Goal: Task Accomplishment & Management: Complete application form

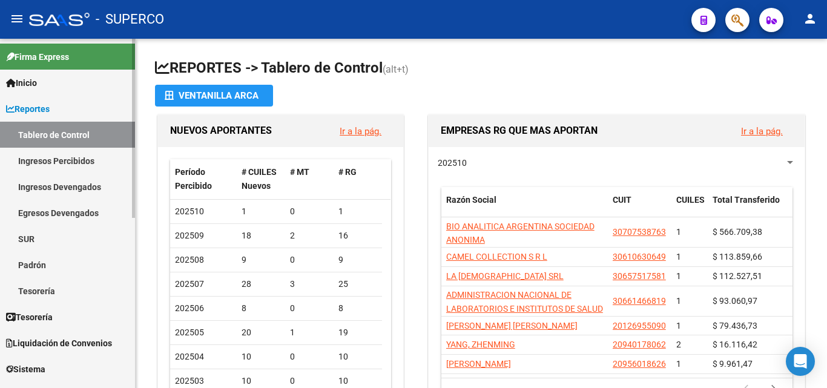
scroll to position [61, 0]
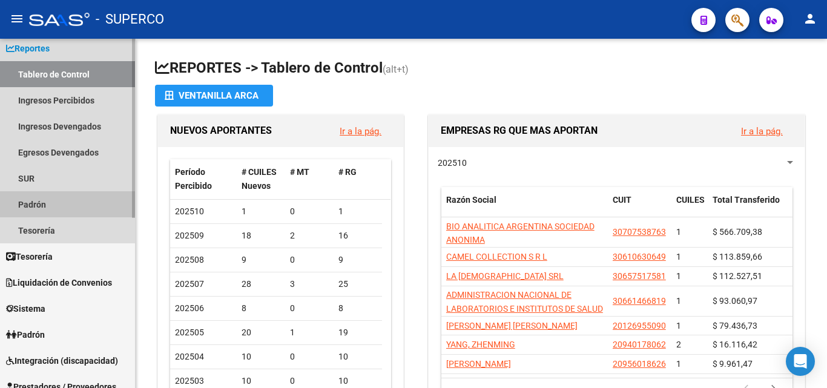
click at [42, 201] on link "Padrón" at bounding box center [67, 204] width 135 height 26
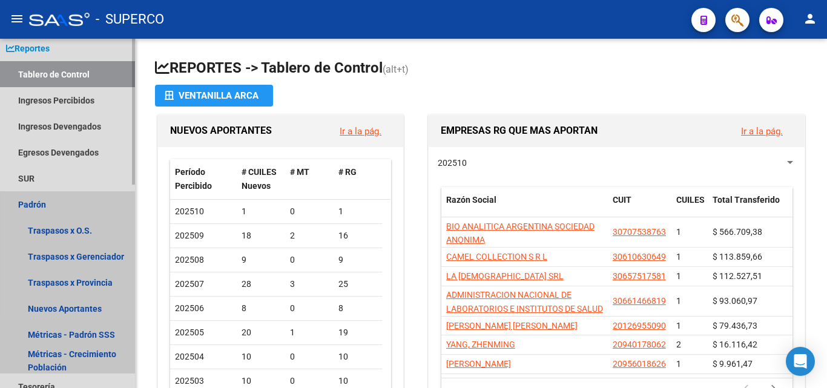
click at [41, 205] on link "Padrón" at bounding box center [67, 204] width 135 height 26
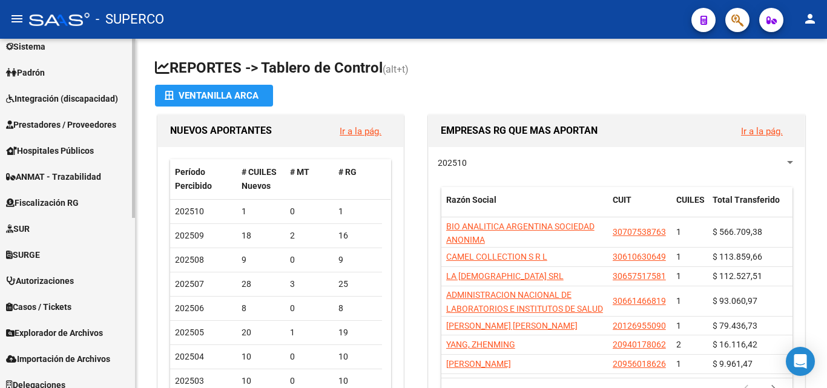
scroll to position [332, 0]
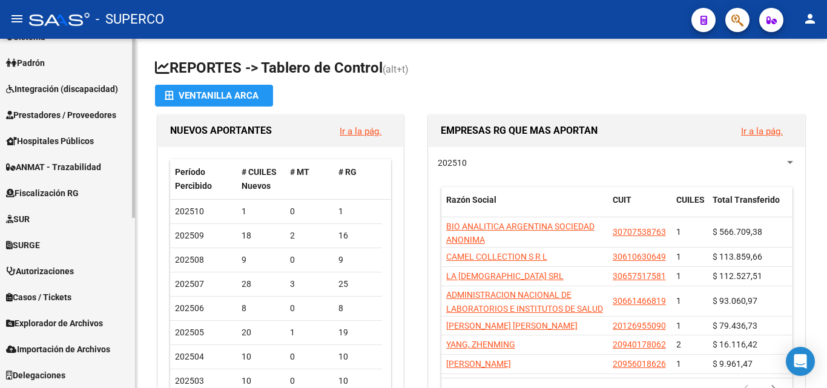
drag, startPoint x: 136, startPoint y: 264, endPoint x: 129, endPoint y: 237, distance: 28.0
click at [135, 237] on mat-sidenav-container "Firma Express Inicio Calendario SSS Instructivos Contacto OS Reportes Tablero d…" at bounding box center [413, 213] width 827 height 349
click at [131, 237] on link "SURGE" at bounding box center [67, 245] width 135 height 26
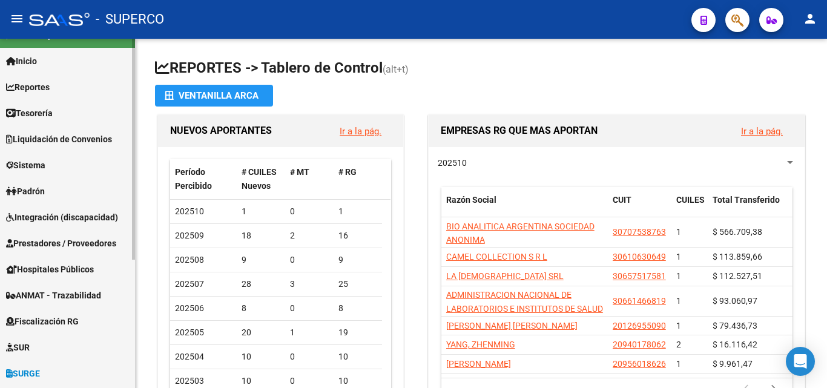
scroll to position [21, 0]
click at [136, 160] on mat-sidenav-container "Firma Express Inicio Calendario SSS Instructivos Contacto OS Reportes Tablero d…" at bounding box center [413, 213] width 827 height 349
click at [35, 189] on span "Padrón" at bounding box center [25, 191] width 39 height 13
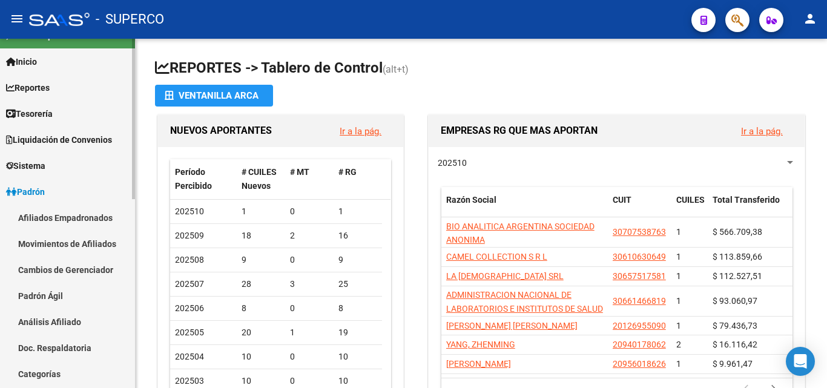
click at [53, 292] on link "Padrón Ágil" at bounding box center [67, 296] width 135 height 26
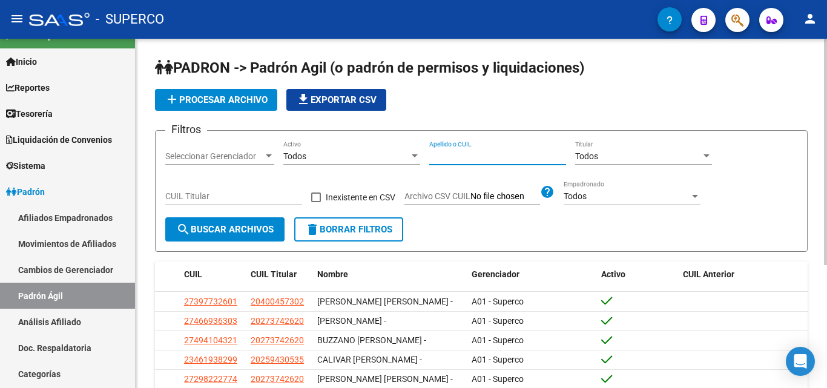
click at [456, 158] on input "Apellido o CUIL" at bounding box center [497, 156] width 137 height 10
paste input "20539551222"
type input "20539551222"
click at [258, 231] on span "search Buscar Archivos" at bounding box center [224, 229] width 97 height 11
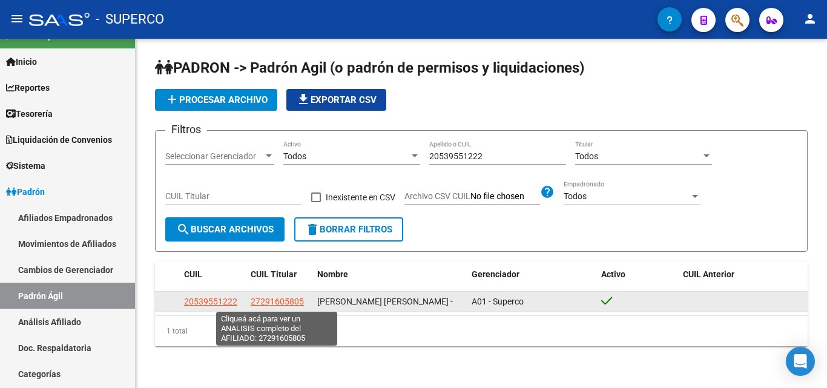
click at [284, 301] on span "27291605805" at bounding box center [277, 301] width 53 height 10
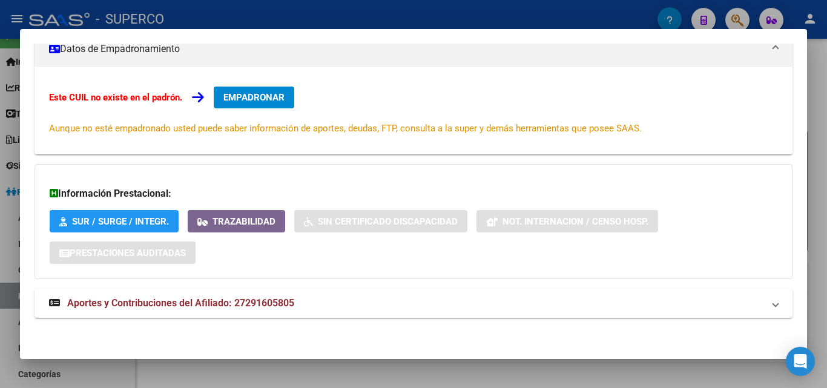
scroll to position [224, 0]
click at [273, 301] on span "Aportes y Contribuciones del Afiliado: 27291605805" at bounding box center [180, 301] width 227 height 11
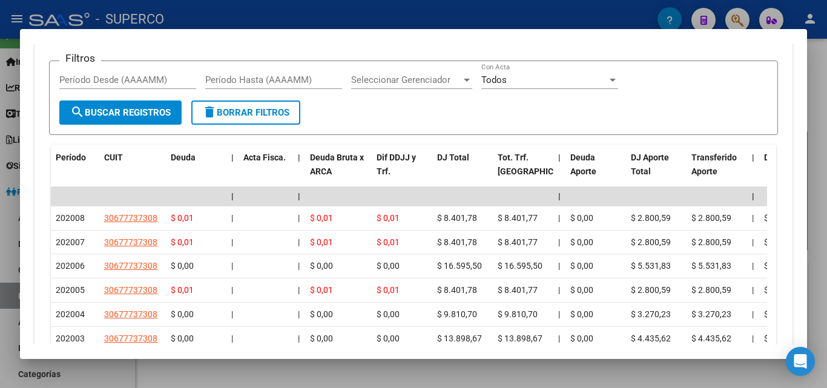
scroll to position [647, 0]
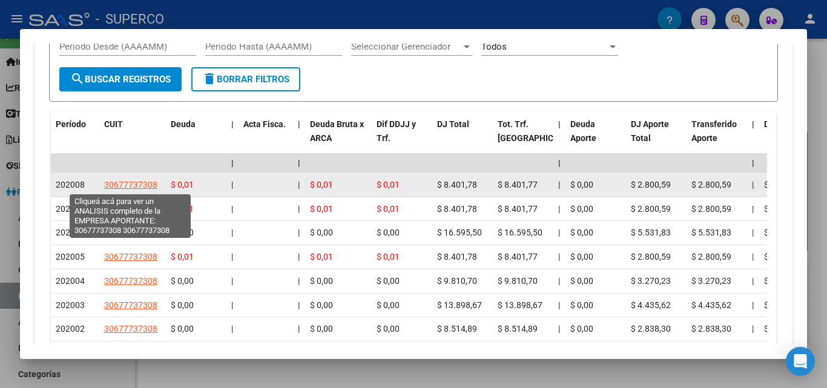
click at [139, 185] on span "30677737308" at bounding box center [130, 185] width 53 height 10
type textarea "30677737308"
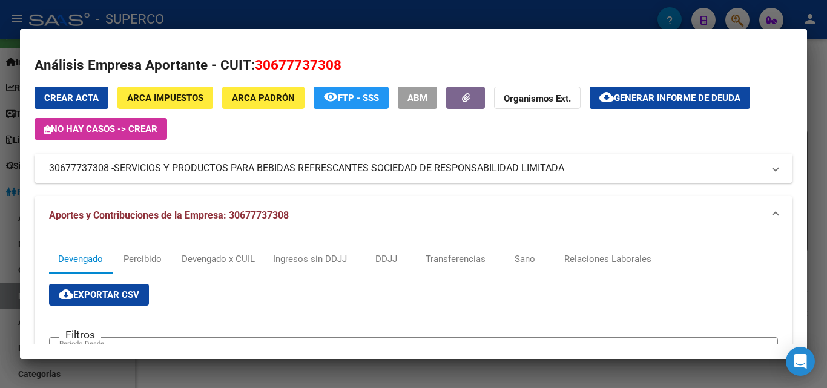
drag, startPoint x: 45, startPoint y: 167, endPoint x: 565, endPoint y: 169, distance: 520.4
click at [565, 169] on mat-expansion-panel-header "30677737308 - SERVICIOS Y PRODUCTOS PARA BEBIDAS REFRESCANTES SOCIEDAD DE RESPO…" at bounding box center [413, 168] width 758 height 29
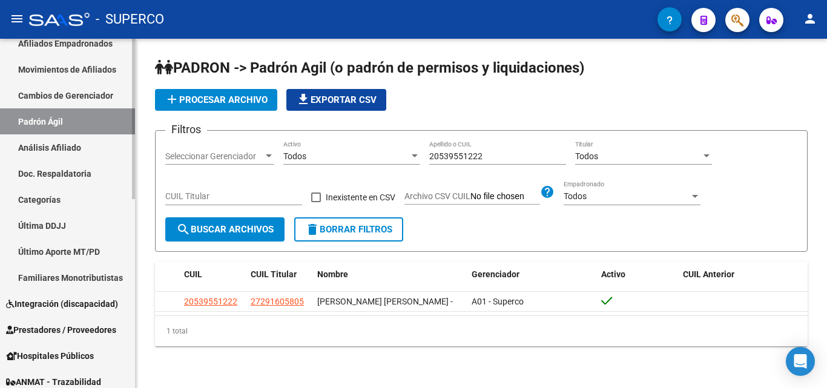
scroll to position [203, 0]
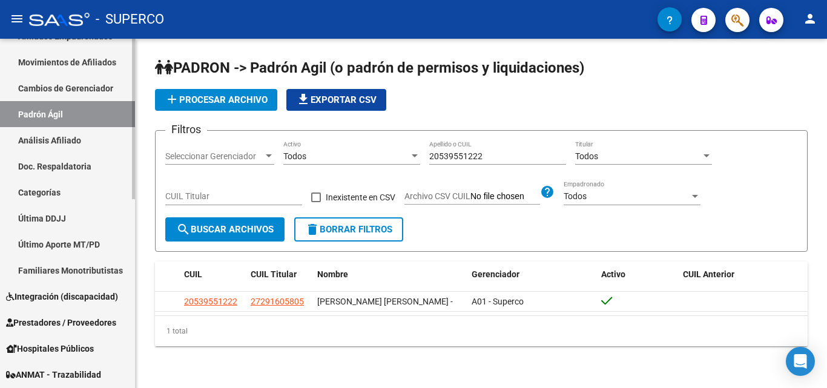
click at [72, 318] on span "Prestadores / Proveedores" at bounding box center [61, 322] width 110 height 13
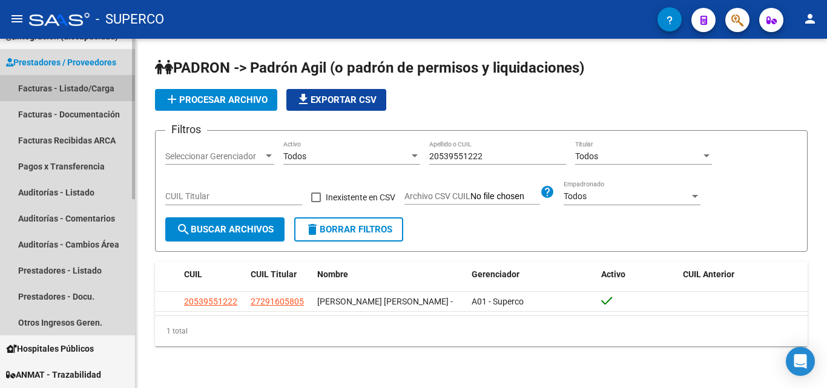
click at [67, 91] on link "Facturas - Listado/Carga" at bounding box center [67, 88] width 135 height 26
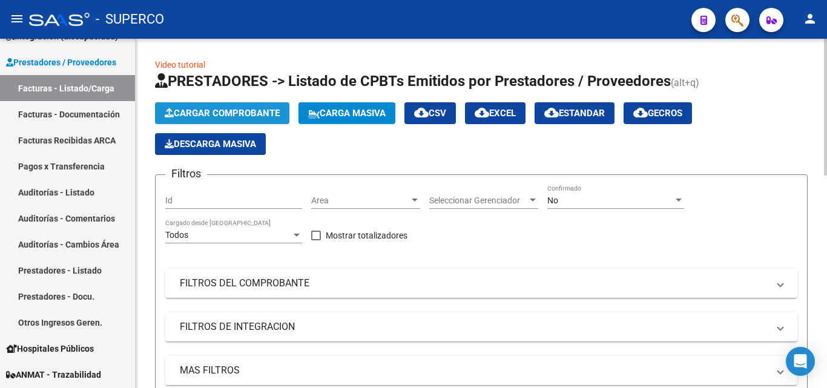
click at [221, 115] on span "Cargar Comprobante" at bounding box center [222, 113] width 115 height 11
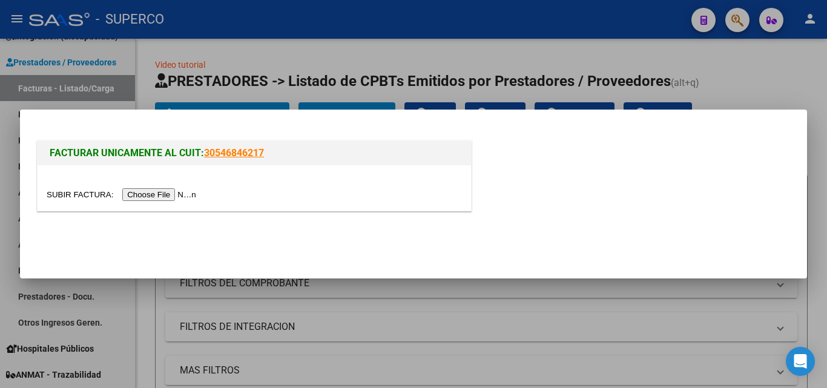
click at [169, 194] on input "file" at bounding box center [123, 194] width 153 height 13
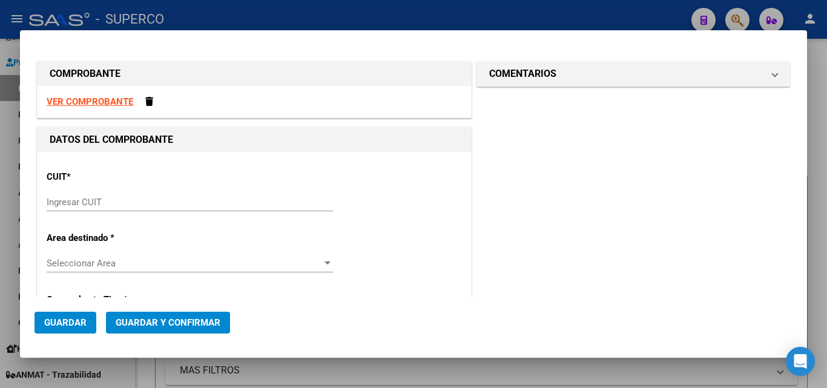
click at [89, 100] on strong "VER COMPROBANTE" at bounding box center [90, 101] width 87 height 11
click at [110, 203] on input "Ingresar CUIT" at bounding box center [190, 202] width 286 height 11
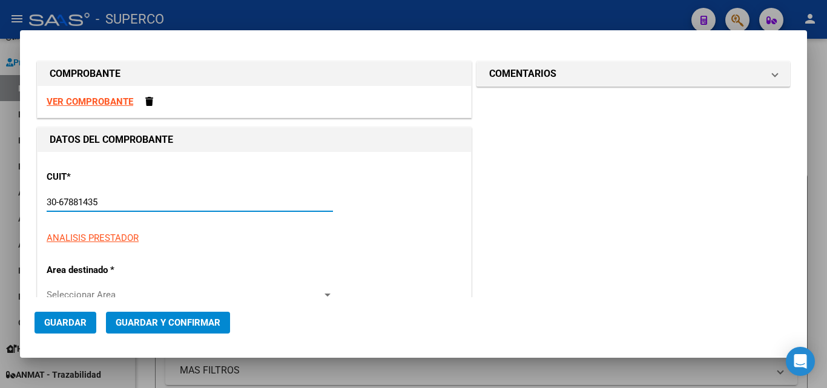
type input "30-67881435-7"
type input "3101"
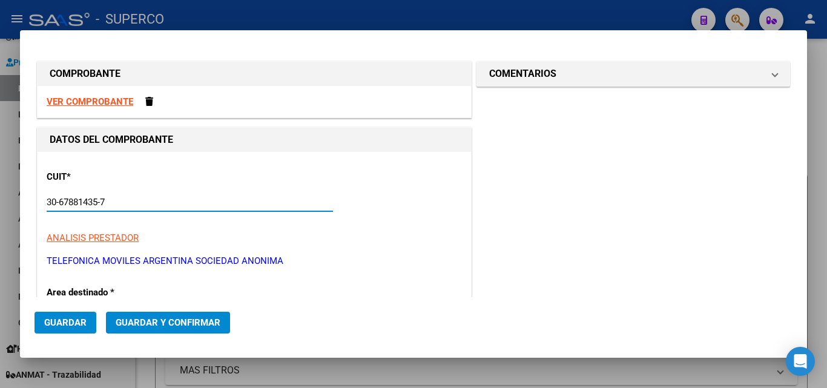
scroll to position [121, 0]
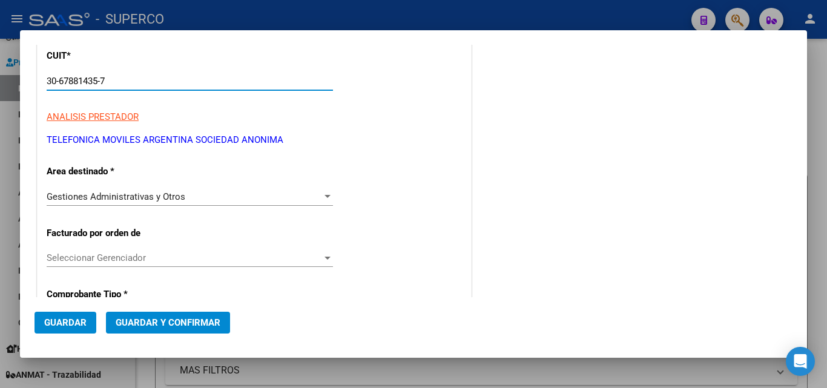
type input "30-67881435-7"
click at [120, 261] on span "Seleccionar Gerenciador" at bounding box center [184, 257] width 275 height 11
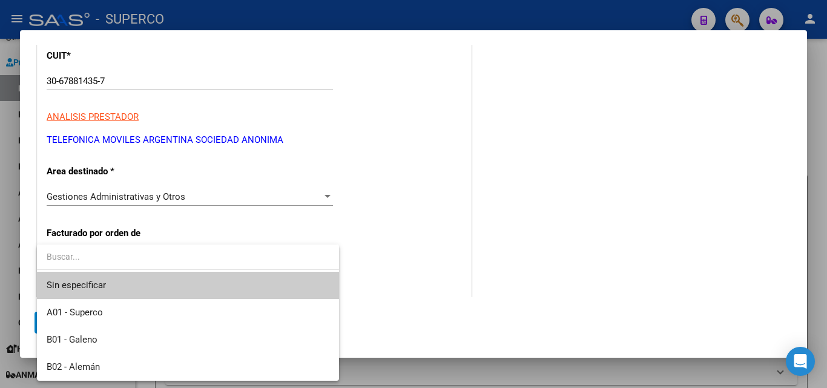
click at [368, 263] on div at bounding box center [413, 194] width 827 height 388
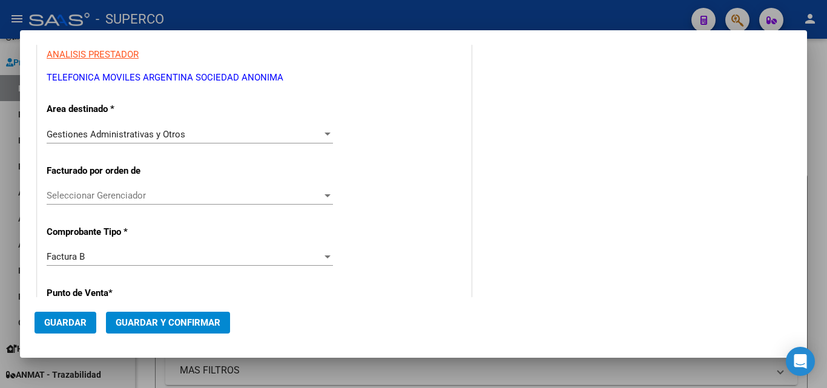
scroll to position [242, 0]
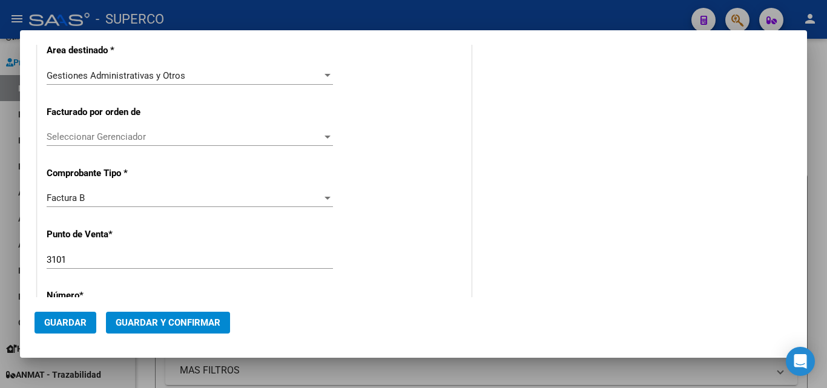
click at [95, 266] on div "3101 Ingresar el Nro." at bounding box center [190, 260] width 286 height 18
drag, startPoint x: 94, startPoint y: 261, endPoint x: 35, endPoint y: 260, distance: 58.7
click at [35, 260] on div "DATOS DEL COMPROBANTE CUIT * 30-67881435-7 Ingresar CUIT ANALISIS PRESTADOR TEL…" at bounding box center [253, 357] width 439 height 945
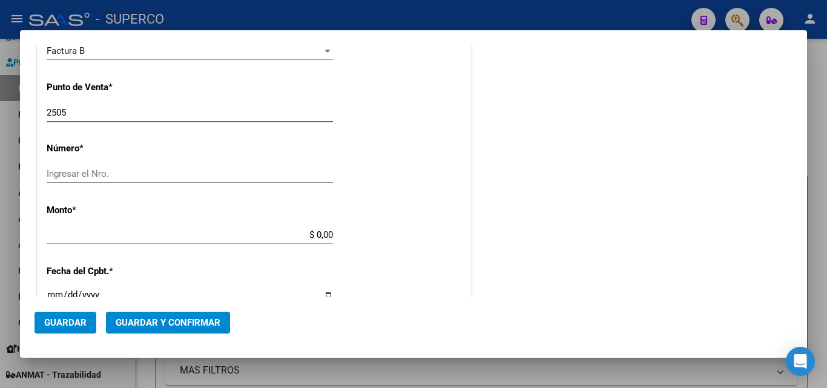
scroll to position [424, 0]
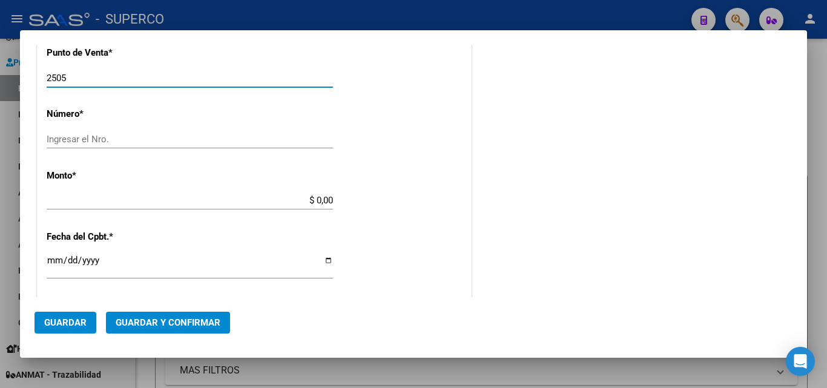
type input "2505"
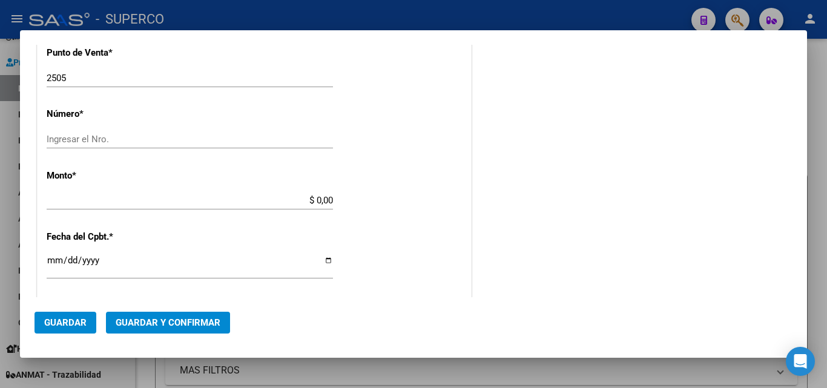
click at [88, 149] on div "Ingresar el Nro." at bounding box center [190, 145] width 286 height 30
click at [89, 142] on input "Ingresar el Nro." at bounding box center [190, 139] width 286 height 11
type input "14176911"
drag, startPoint x: 101, startPoint y: 187, endPoint x: 112, endPoint y: 191, distance: 11.5
click at [102, 188] on div "CUIT * 30-67881435-7 Ingresar CUIT ANALISIS PRESTADOR TELEFONICA MOVILES ARGENT…" at bounding box center [254, 187] width 433 height 919
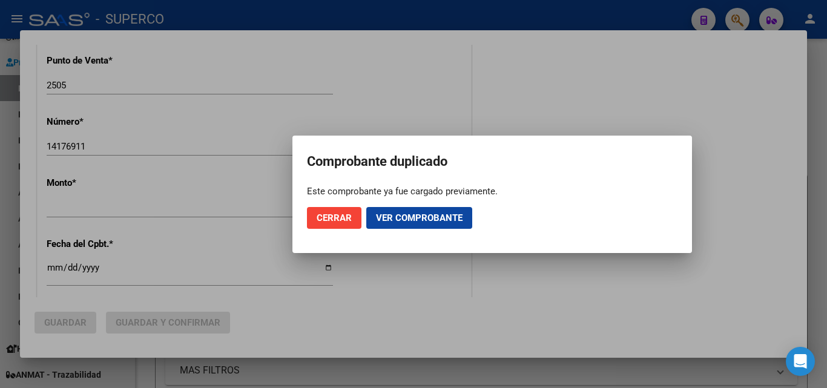
click at [143, 200] on div at bounding box center [413, 194] width 827 height 388
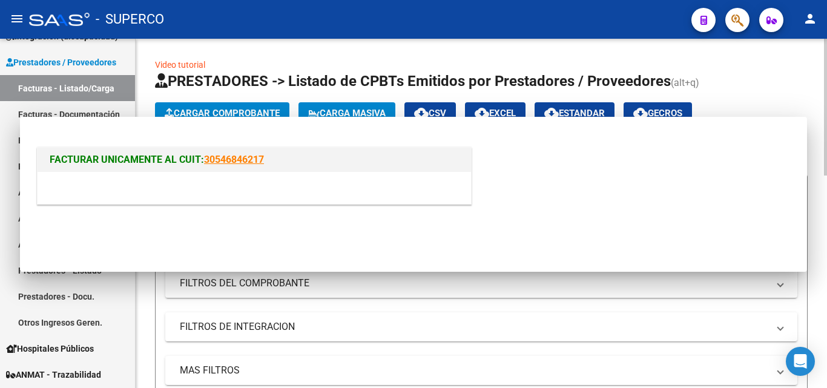
scroll to position [0, 0]
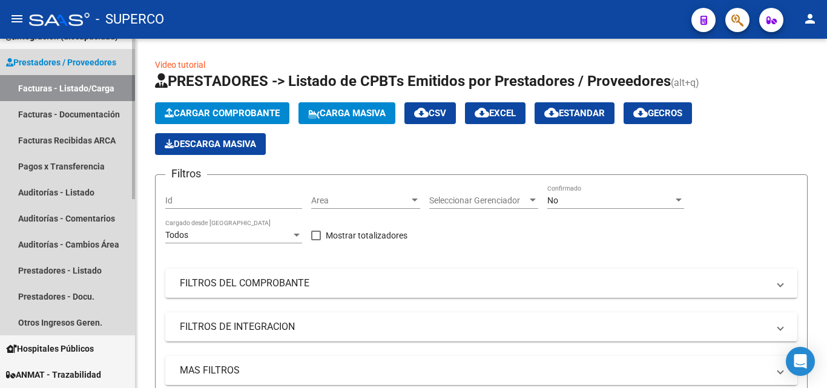
click at [60, 85] on link "Facturas - Listado/Carga" at bounding box center [67, 88] width 135 height 26
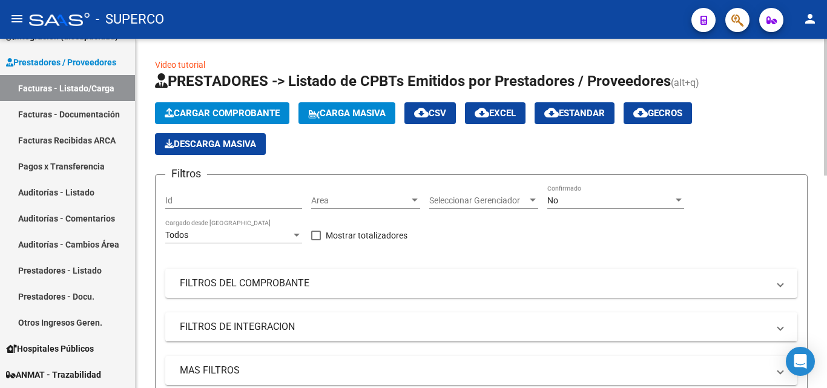
click at [234, 115] on span "Cargar Comprobante" at bounding box center [222, 113] width 115 height 11
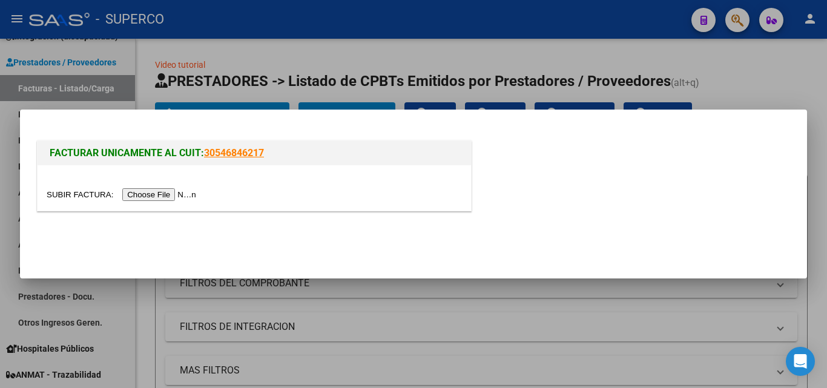
click at [175, 194] on input "file" at bounding box center [123, 194] width 153 height 13
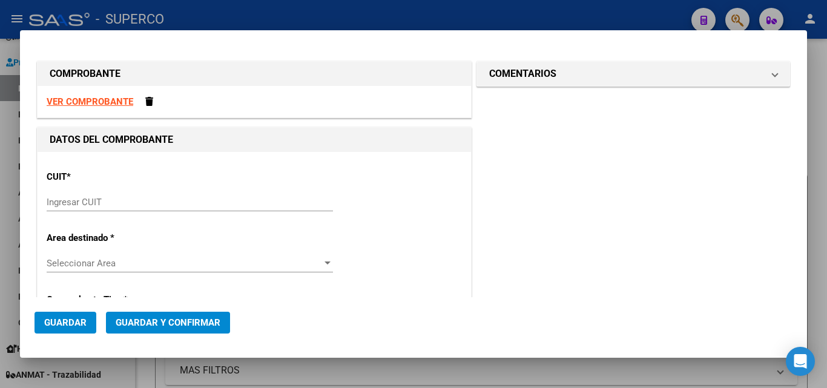
click at [113, 103] on strong "VER COMPROBANTE" at bounding box center [90, 101] width 87 height 11
click at [100, 203] on input "Ingresar CUIT" at bounding box center [190, 202] width 286 height 11
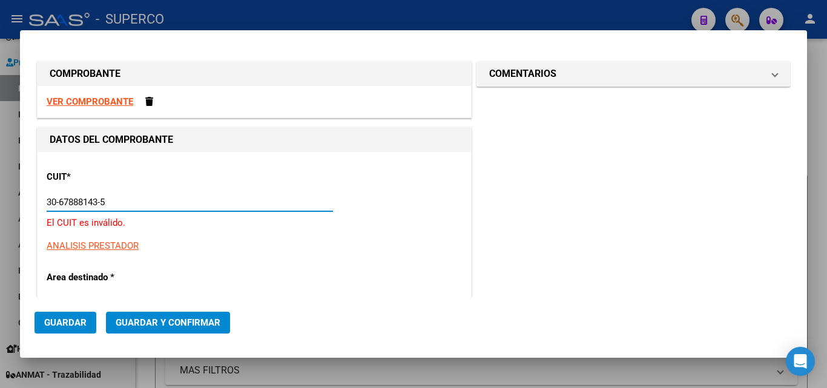
click at [85, 201] on input "30-67888143-5" at bounding box center [190, 202] width 286 height 11
click at [122, 201] on input "30-67881435" at bounding box center [190, 202] width 286 height 11
type input "30-67881435-7"
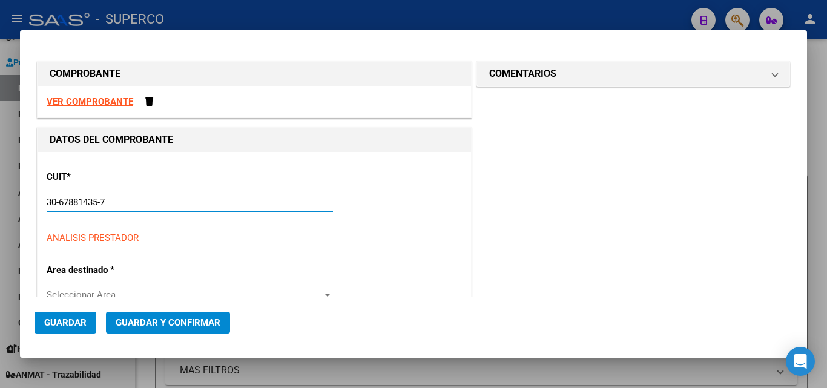
type input "3101"
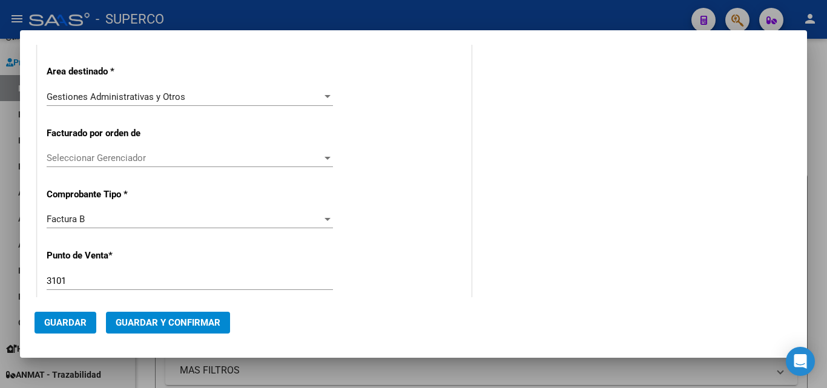
scroll to position [242, 0]
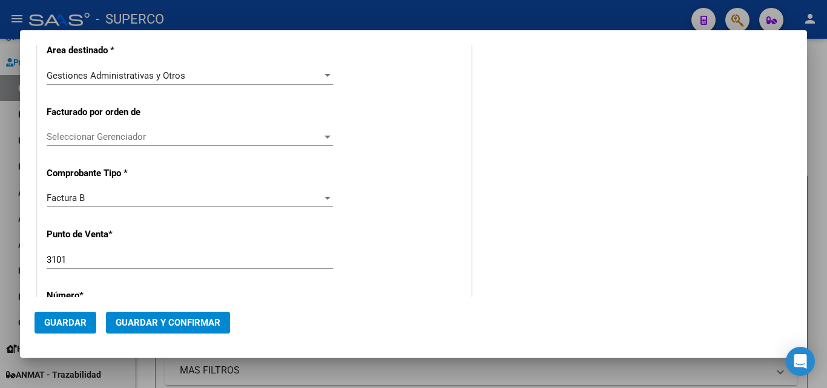
type input "30-67881435-7"
click at [96, 261] on input "3101" at bounding box center [190, 259] width 286 height 11
drag, startPoint x: 96, startPoint y: 261, endPoint x: 41, endPoint y: 258, distance: 55.1
click at [41, 258] on div "CUIT * 30-67881435-7 Ingresar CUIT ANALISIS PRESTADOR TELEFONICA MOVILES ARGENT…" at bounding box center [254, 369] width 433 height 919
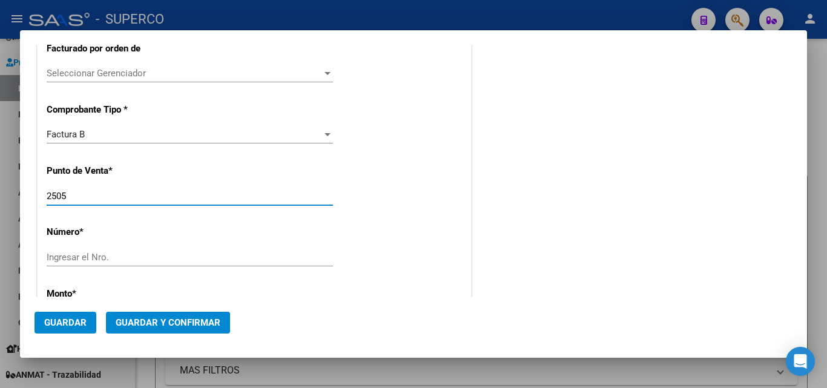
scroll to position [363, 0]
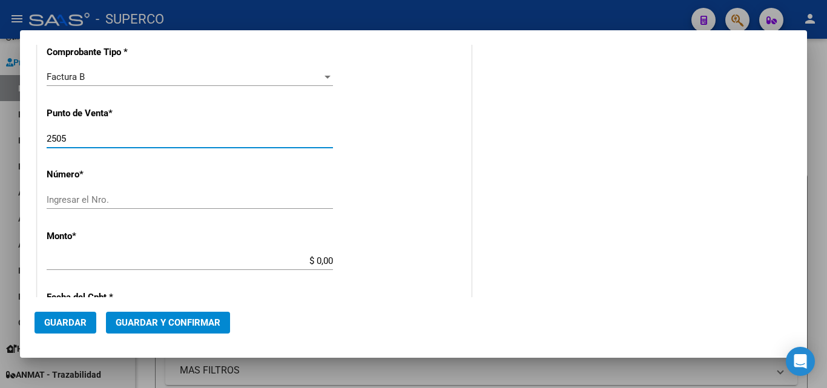
type input "2505"
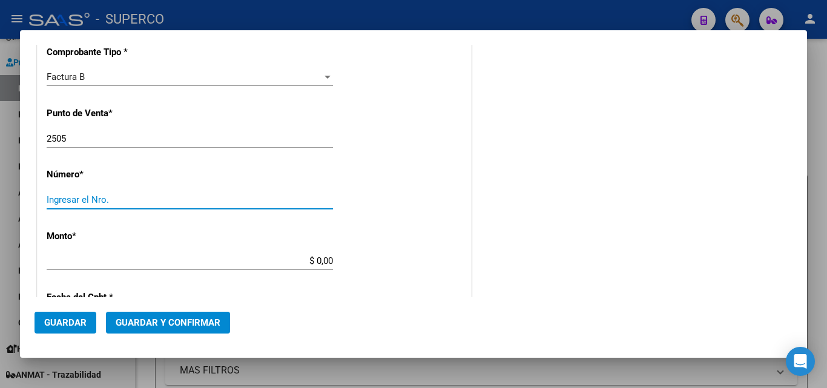
click at [90, 196] on input "Ingresar el Nro." at bounding box center [190, 199] width 286 height 11
type input "14176911"
click at [309, 264] on input "$ 0,00" at bounding box center [190, 260] width 286 height 11
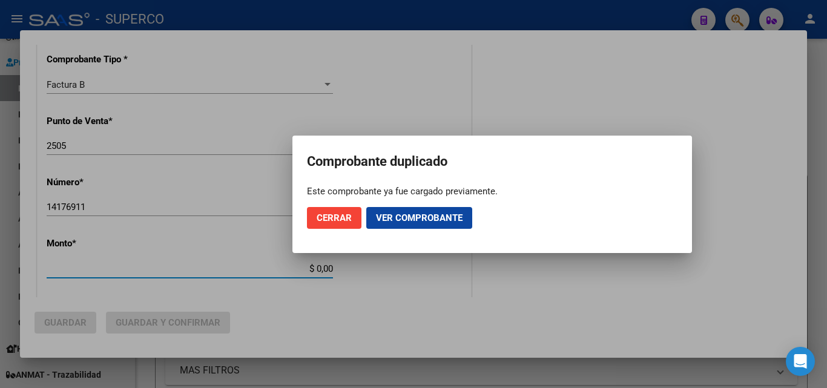
scroll to position [370, 0]
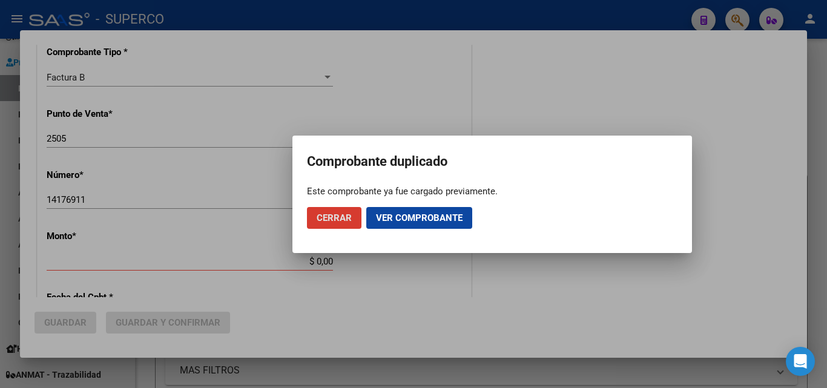
click at [405, 221] on span "Ver comprobante" at bounding box center [419, 217] width 87 height 11
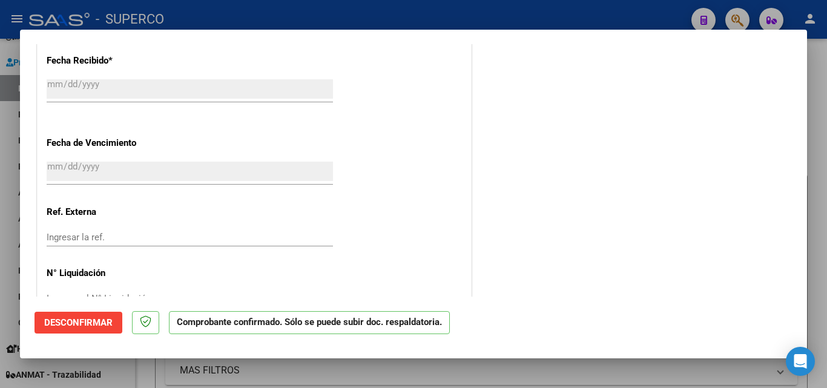
scroll to position [847, 0]
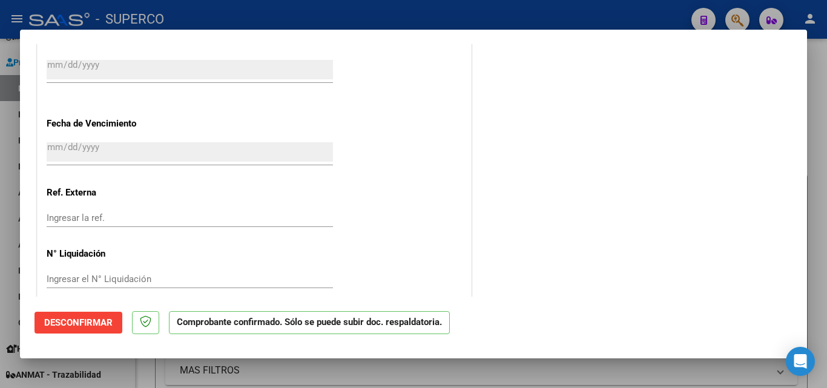
click at [75, 154] on input "Ingresar la fecha" at bounding box center [190, 151] width 286 height 19
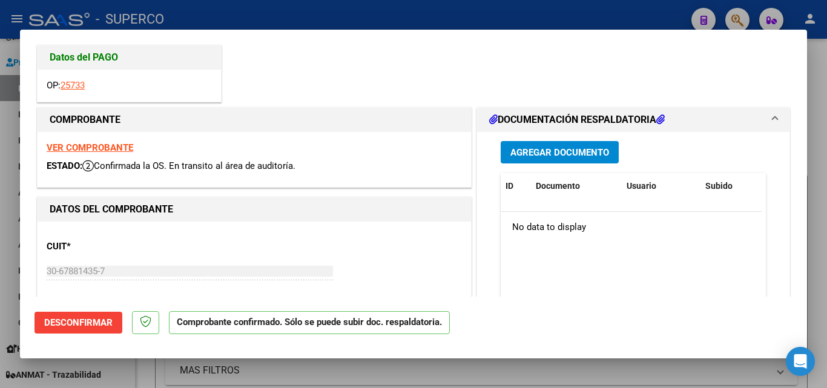
scroll to position [0, 0]
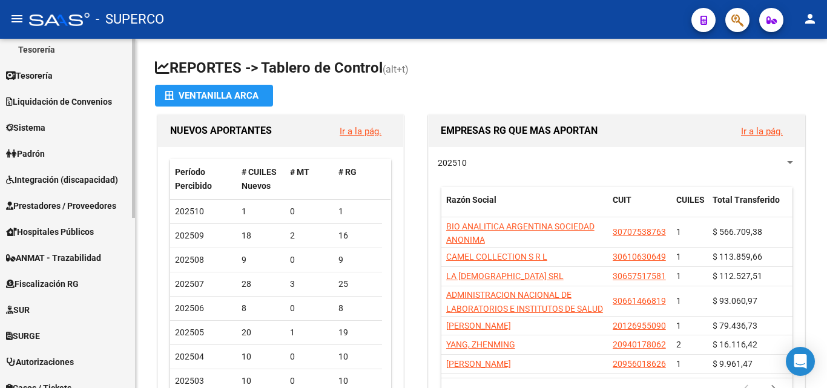
scroll to position [242, 0]
click at [72, 206] on span "Prestadores / Proveedores" at bounding box center [61, 204] width 110 height 13
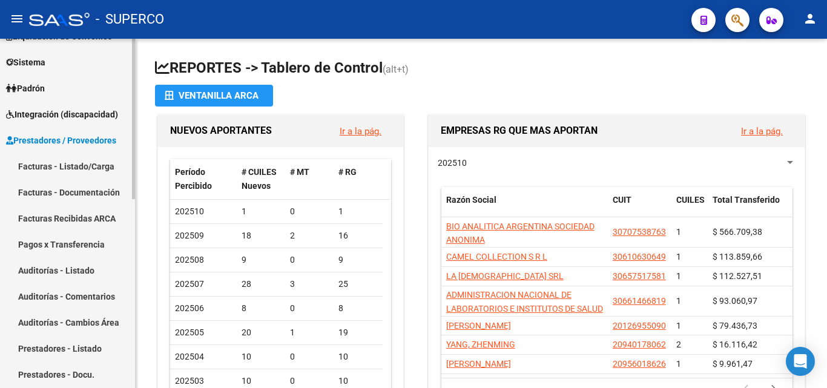
scroll to position [121, 0]
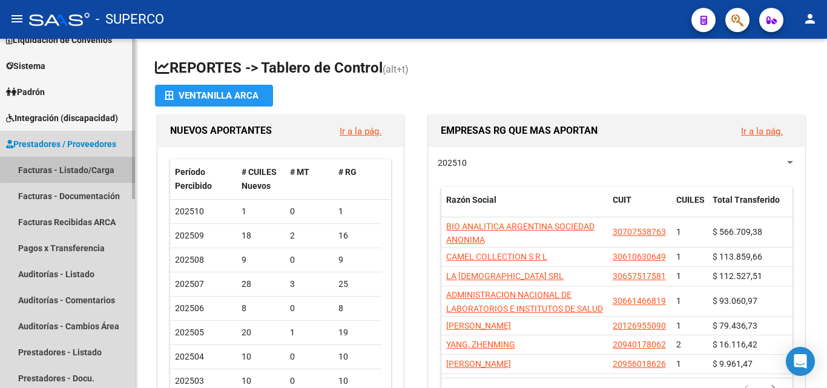
click at [88, 167] on link "Facturas - Listado/Carga" at bounding box center [67, 170] width 135 height 26
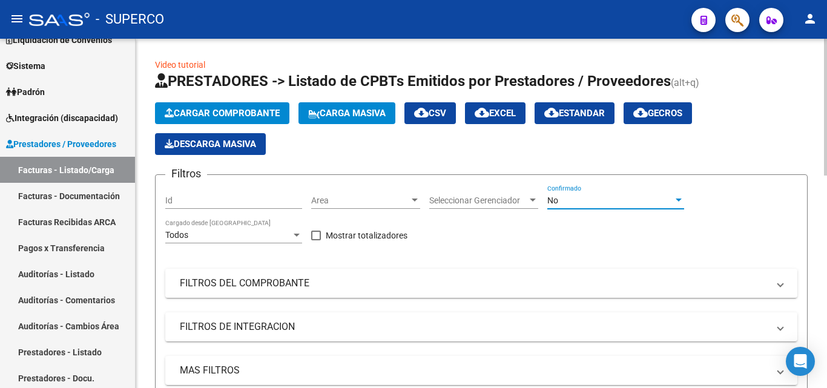
click at [570, 199] on div "No" at bounding box center [610, 200] width 126 height 10
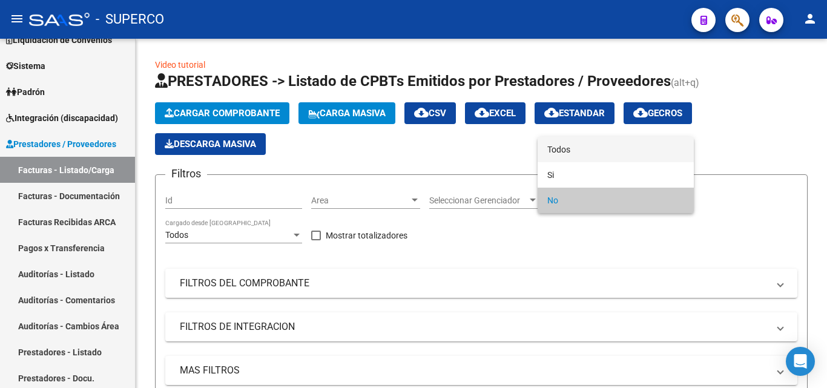
click at [575, 148] on span "Todos" at bounding box center [615, 149] width 137 height 25
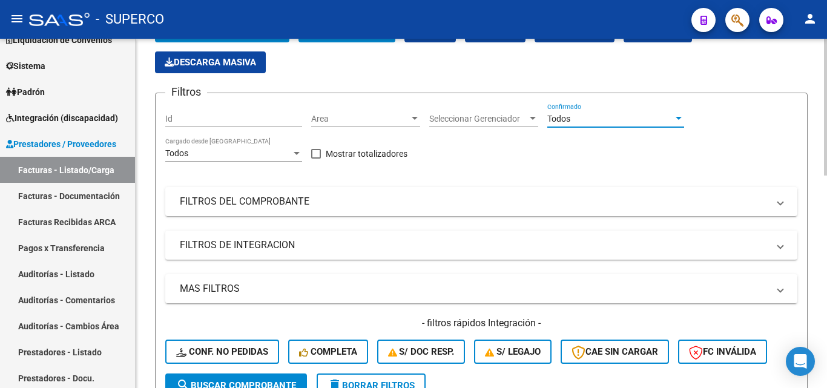
scroll to position [182, 0]
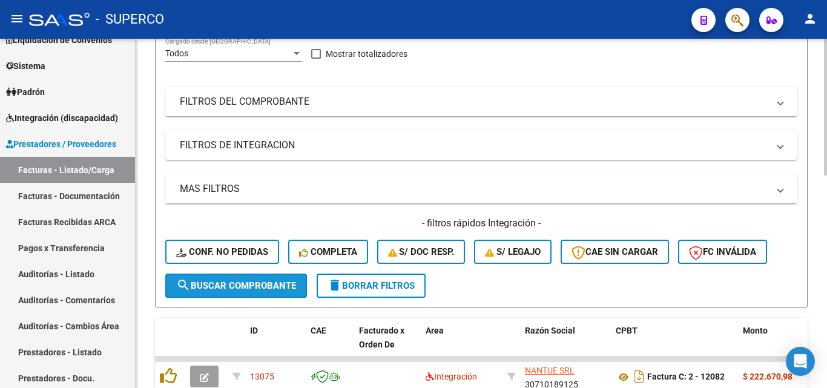
click at [232, 279] on button "search Buscar Comprobante" at bounding box center [236, 285] width 142 height 24
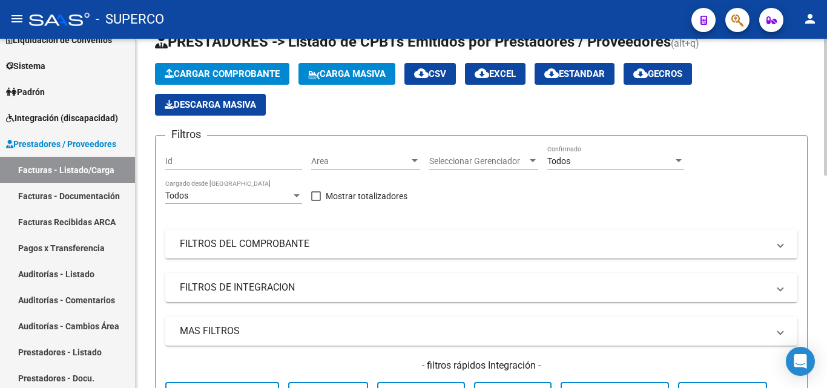
scroll to position [0, 0]
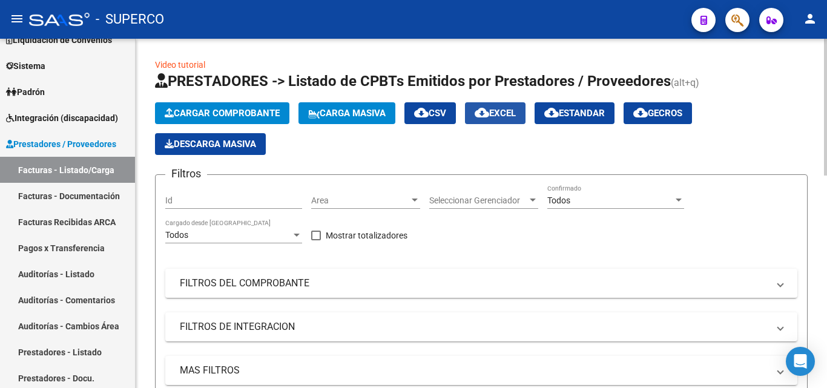
click at [513, 116] on span "cloud_download EXCEL" at bounding box center [494, 113] width 41 height 11
click at [551, 195] on span "Todos" at bounding box center [558, 200] width 23 height 10
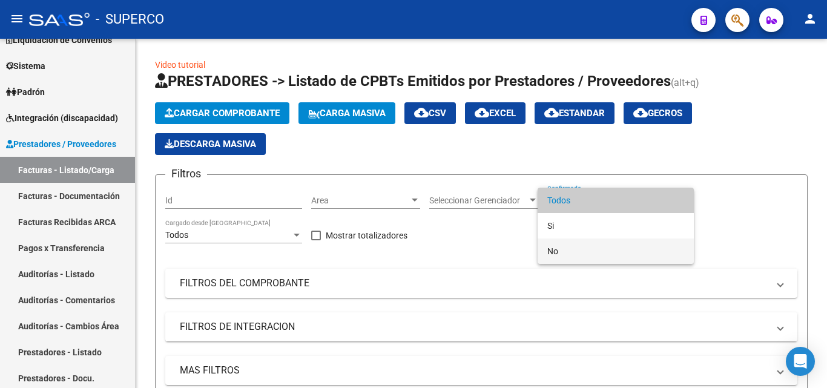
click at [555, 249] on span "No" at bounding box center [615, 250] width 137 height 25
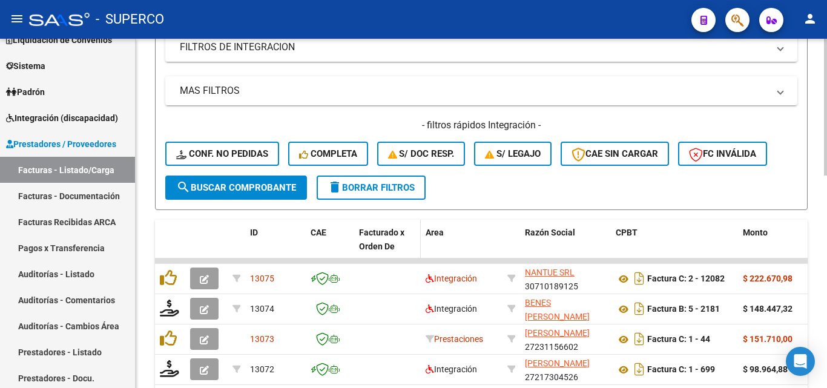
scroll to position [303, 0]
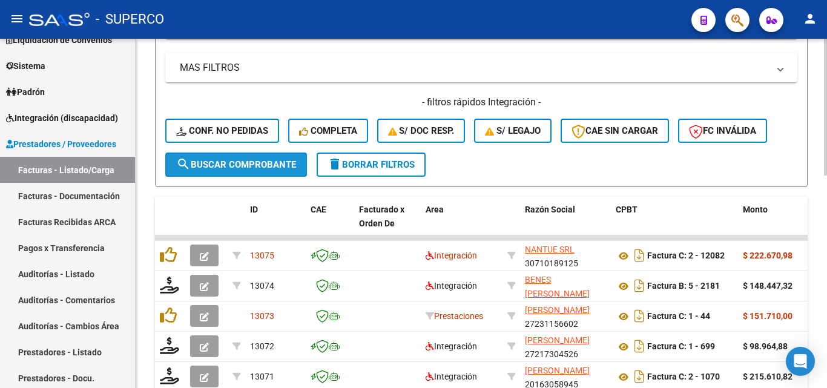
click at [252, 169] on span "search Buscar Comprobante" at bounding box center [236, 164] width 120 height 11
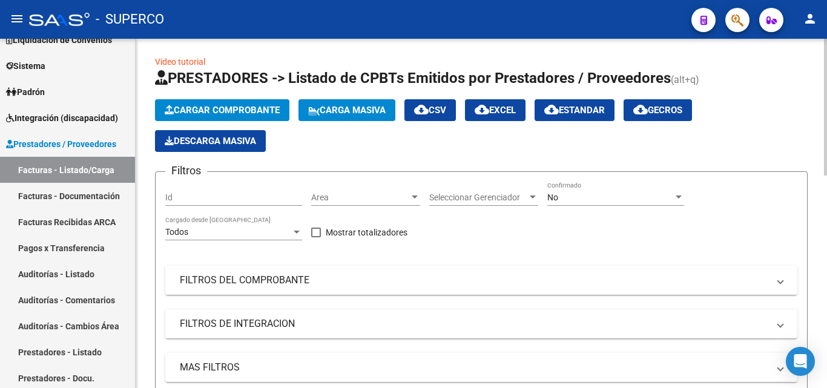
scroll to position [0, 0]
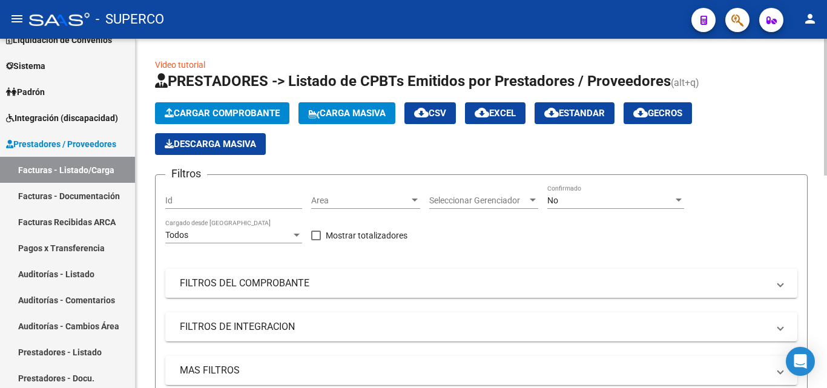
click at [506, 114] on span "cloud_download EXCEL" at bounding box center [494, 113] width 41 height 11
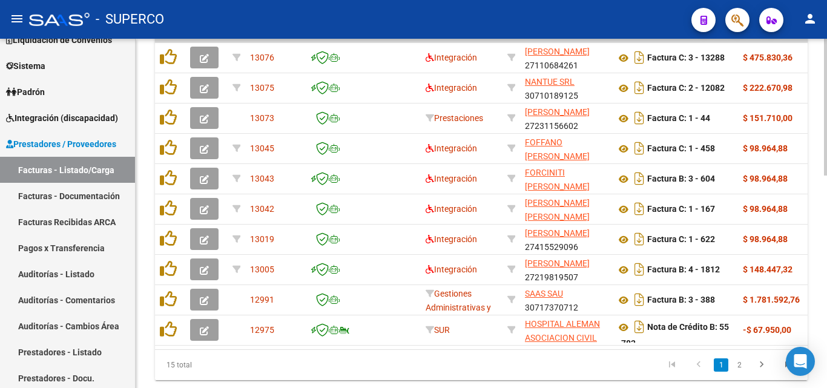
scroll to position [541, 0]
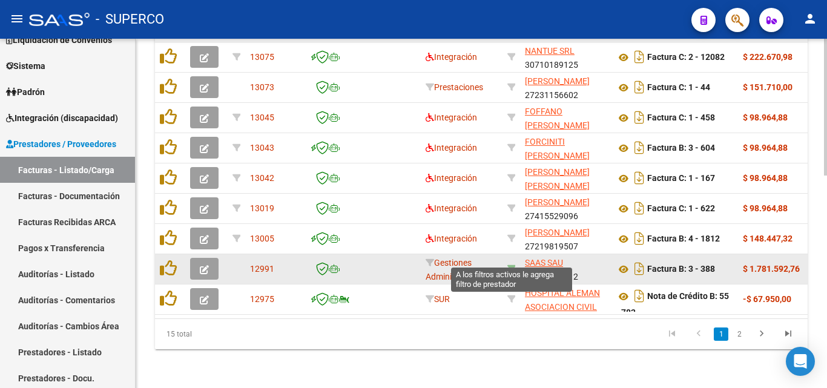
click at [510, 264] on icon at bounding box center [511, 268] width 8 height 8
type input "30717370712"
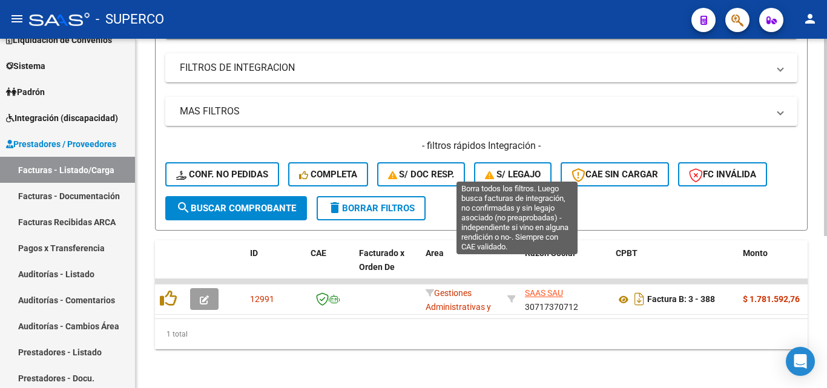
scroll to position [27, 0]
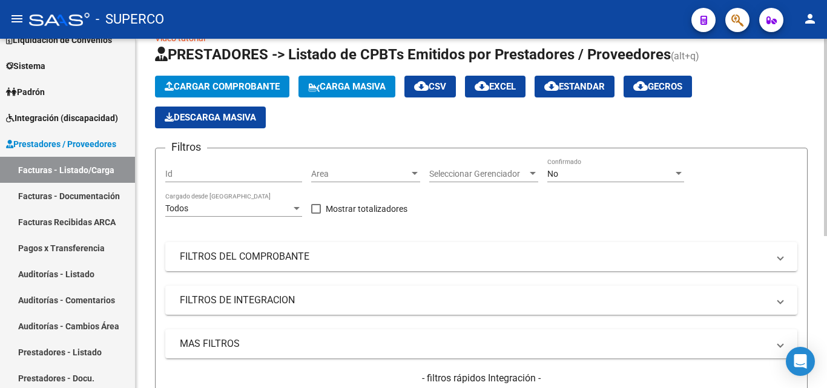
click at [551, 174] on span "No" at bounding box center [552, 174] width 11 height 10
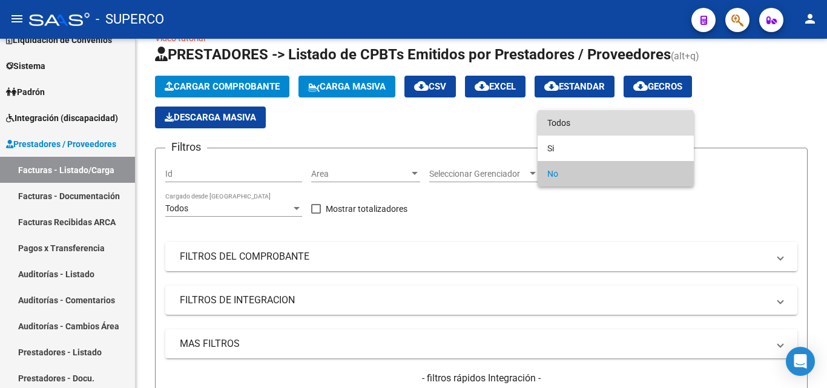
click at [557, 126] on span "Todos" at bounding box center [615, 122] width 137 height 25
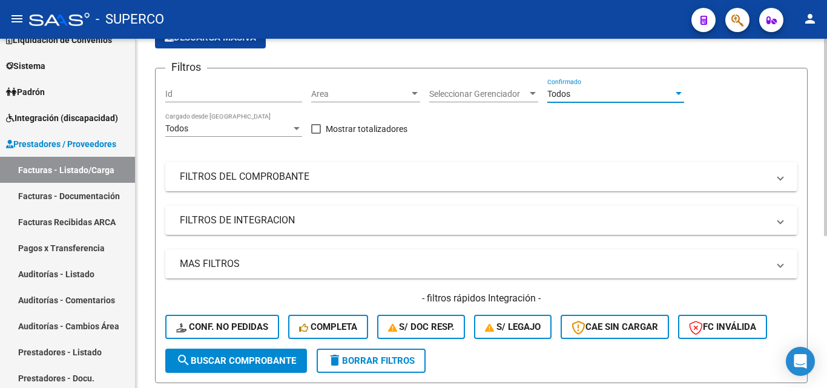
scroll to position [208, 0]
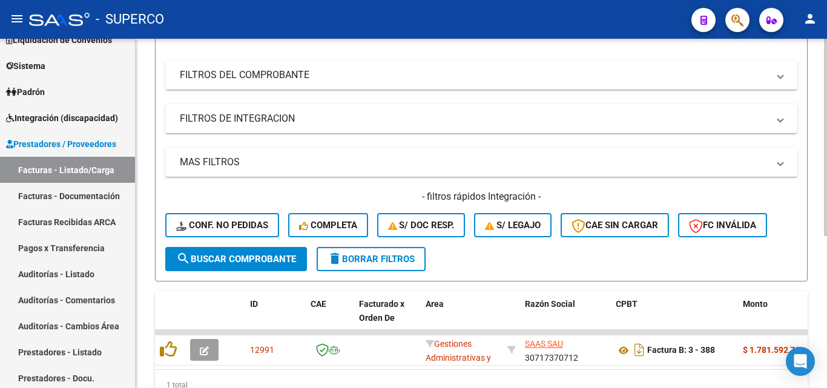
click at [235, 258] on span "search Buscar Comprobante" at bounding box center [236, 259] width 120 height 11
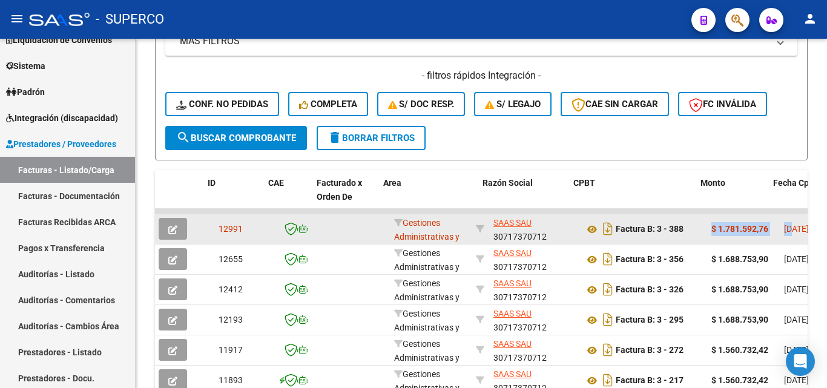
scroll to position [0, 46]
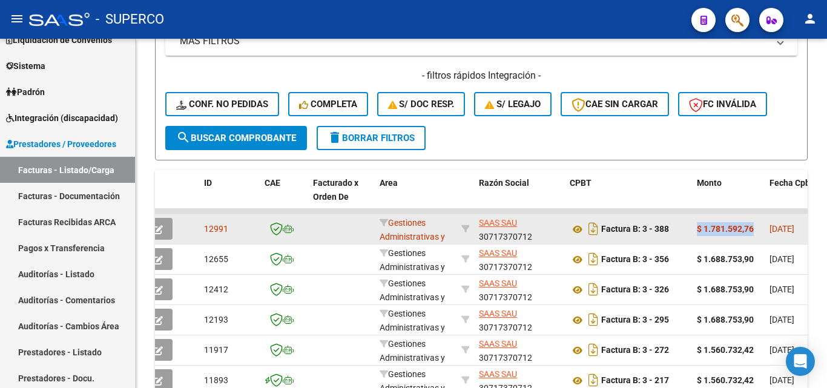
drag, startPoint x: 742, startPoint y: 224, endPoint x: 762, endPoint y: 225, distance: 19.4
click at [762, 225] on datatable-body-cell "$ 1.781.592,76" at bounding box center [728, 229] width 73 height 30
copy strong "$ 1.781.592,76"
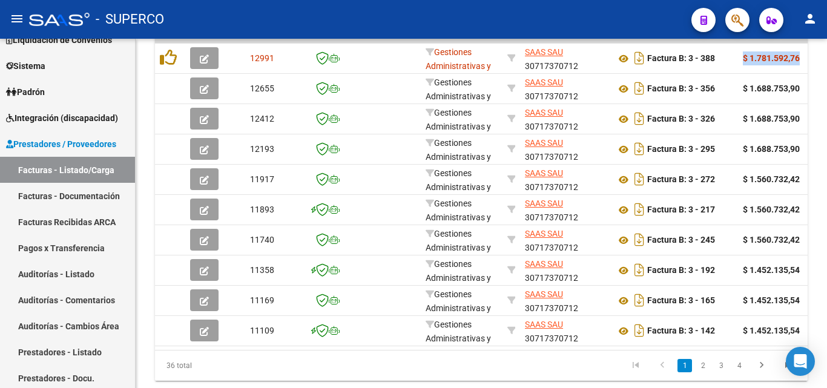
scroll to position [420, 0]
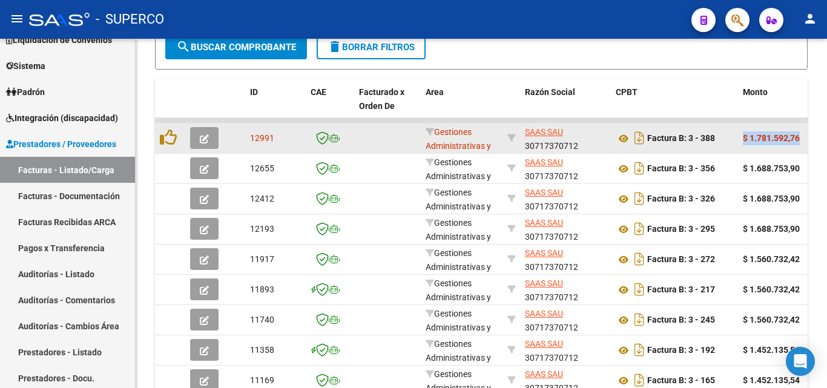
click at [204, 131] on button "button" at bounding box center [204, 138] width 28 height 22
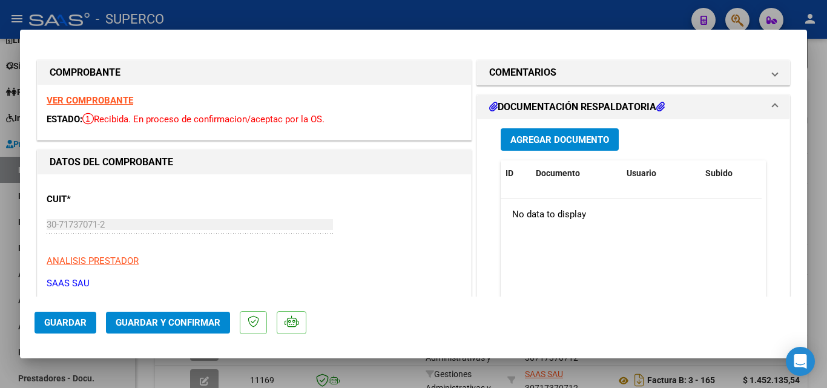
click at [167, 324] on span "Guardar y Confirmar" at bounding box center [168, 322] width 105 height 11
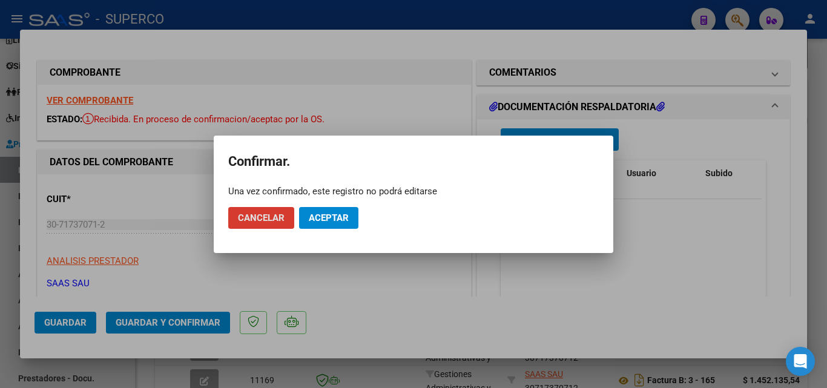
click at [336, 228] on button "Aceptar" at bounding box center [328, 218] width 59 height 22
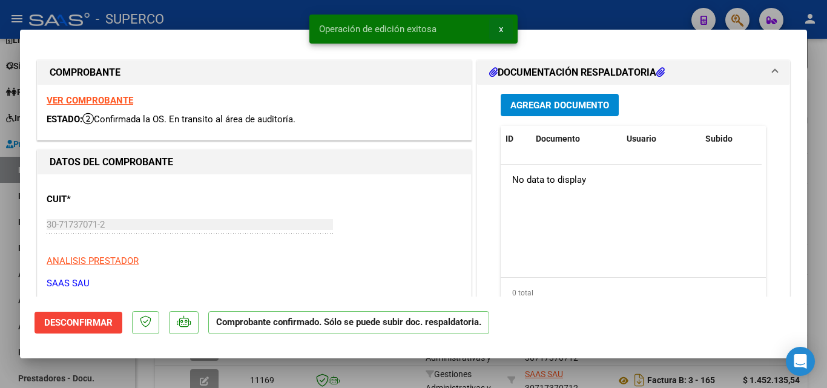
click at [500, 29] on span "x" at bounding box center [501, 29] width 4 height 11
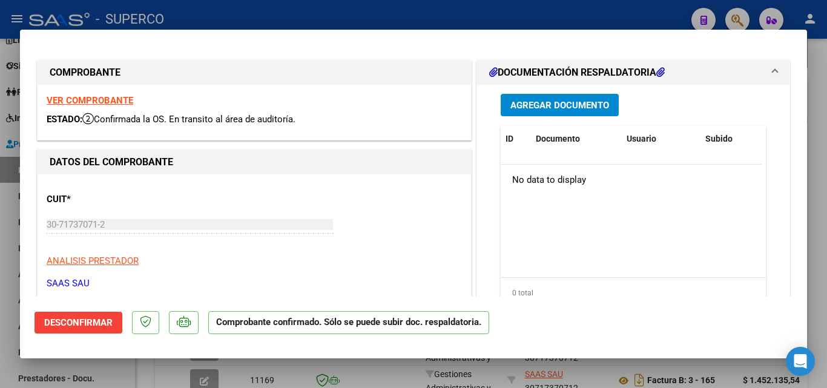
type input "$ 0,00"
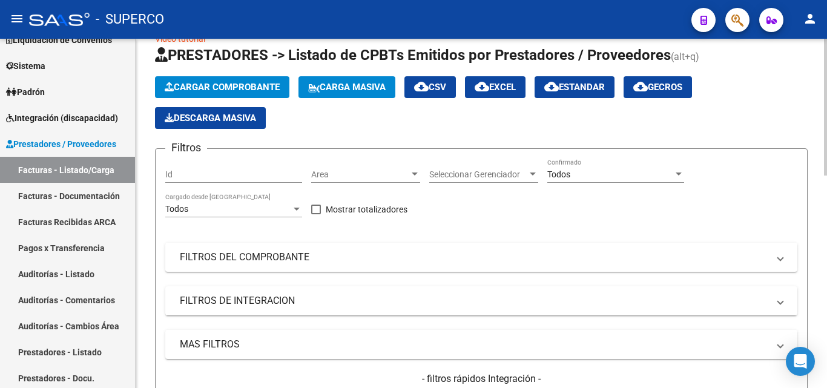
scroll to position [0, 0]
